Goal: Information Seeking & Learning: Check status

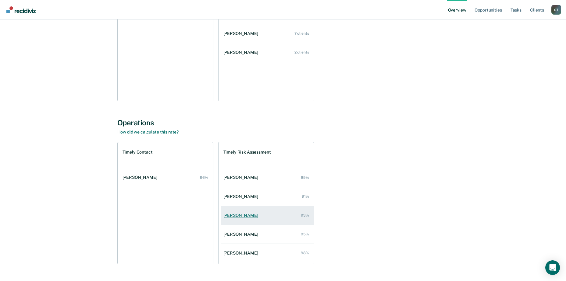
scroll to position [122, 0]
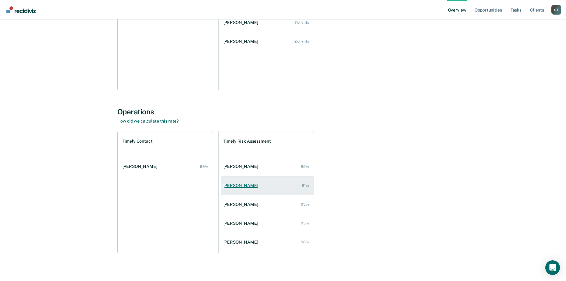
click at [228, 185] on div "[PERSON_NAME]" at bounding box center [241, 185] width 37 height 5
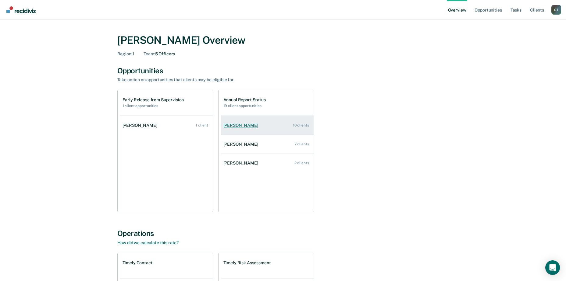
click at [242, 127] on div "[PERSON_NAME]" at bounding box center [241, 125] width 37 height 5
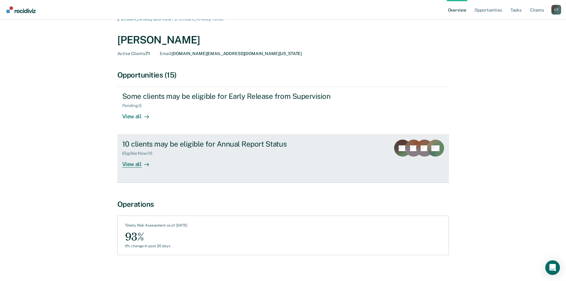
scroll to position [16, 0]
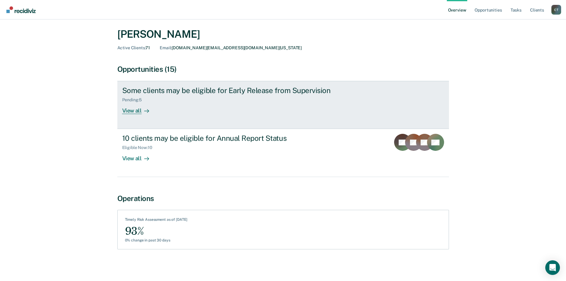
click at [129, 109] on div "View all" at bounding box center [139, 109] width 34 height 12
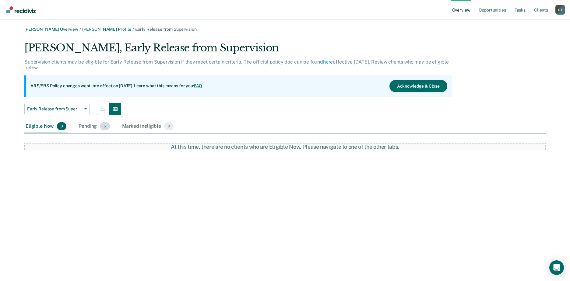
click at [92, 126] on div "Pending 5" at bounding box center [93, 126] width 33 height 13
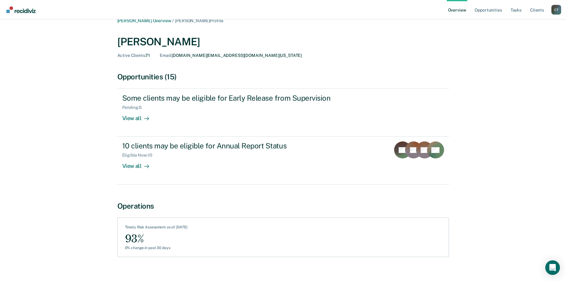
scroll to position [16, 0]
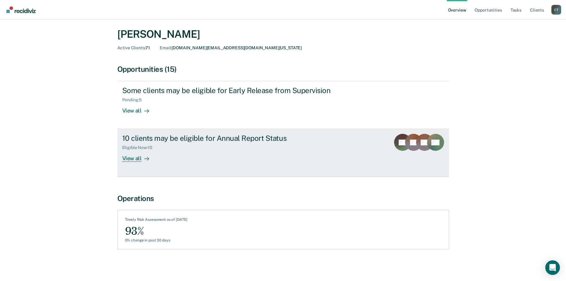
click at [131, 158] on div "View all" at bounding box center [139, 156] width 34 height 12
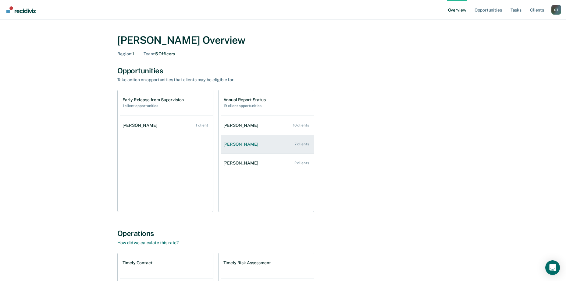
click at [246, 143] on div "Michele Freeney" at bounding box center [241, 144] width 37 height 5
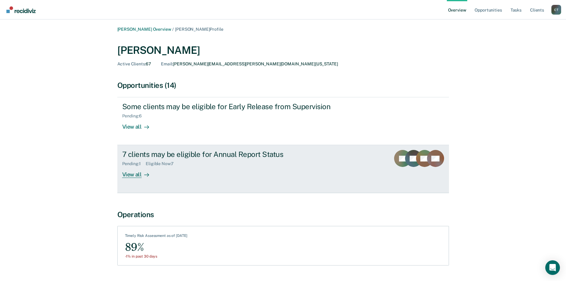
click at [139, 174] on div "View all" at bounding box center [139, 173] width 34 height 12
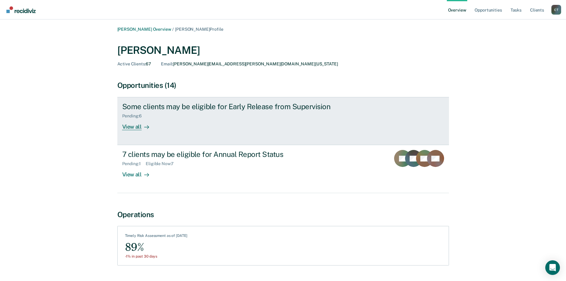
click at [133, 126] on div "View all" at bounding box center [139, 125] width 34 height 12
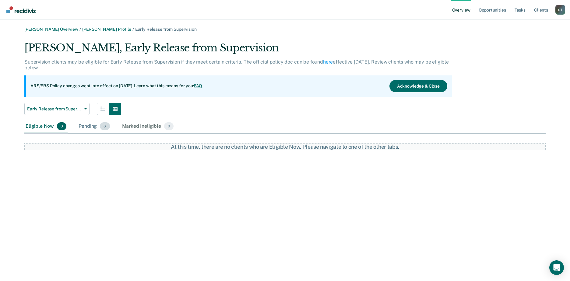
click at [91, 125] on div "Pending 6" at bounding box center [93, 126] width 33 height 13
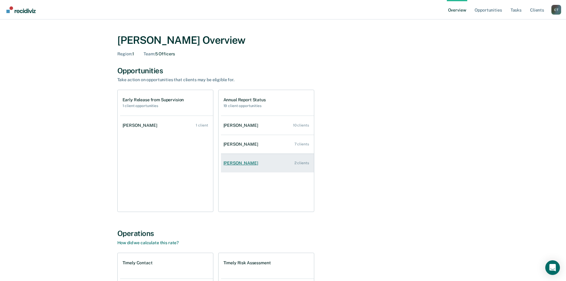
click at [247, 163] on link "Viola King 2 clients" at bounding box center [267, 163] width 93 height 17
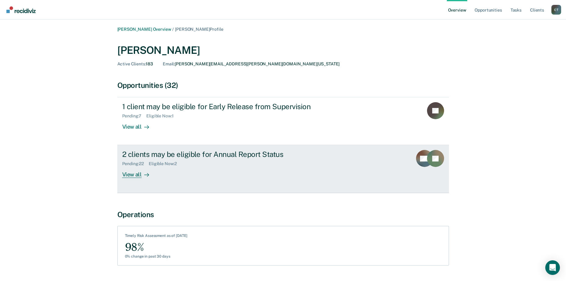
click at [132, 173] on div "View all" at bounding box center [139, 173] width 34 height 12
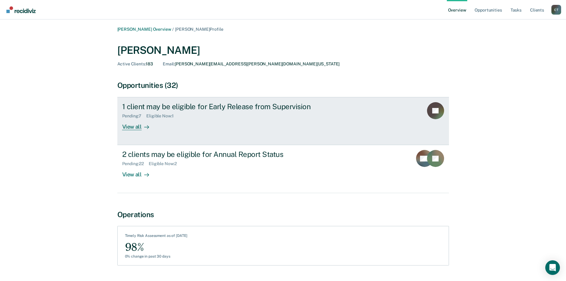
click at [124, 125] on div "View all" at bounding box center [139, 125] width 34 height 12
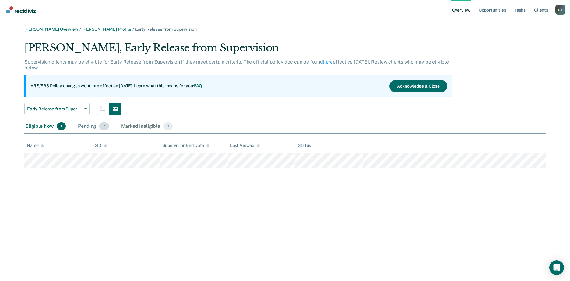
click at [86, 127] on div "Pending 7" at bounding box center [93, 126] width 33 height 13
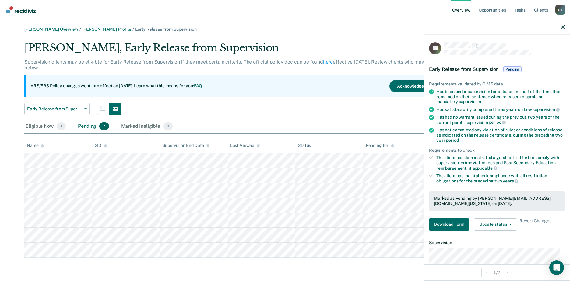
click at [274, 48] on div "Viola King, Early Release from Supervision" at bounding box center [238, 50] width 428 height 17
